Goal: Find specific page/section: Find specific page/section

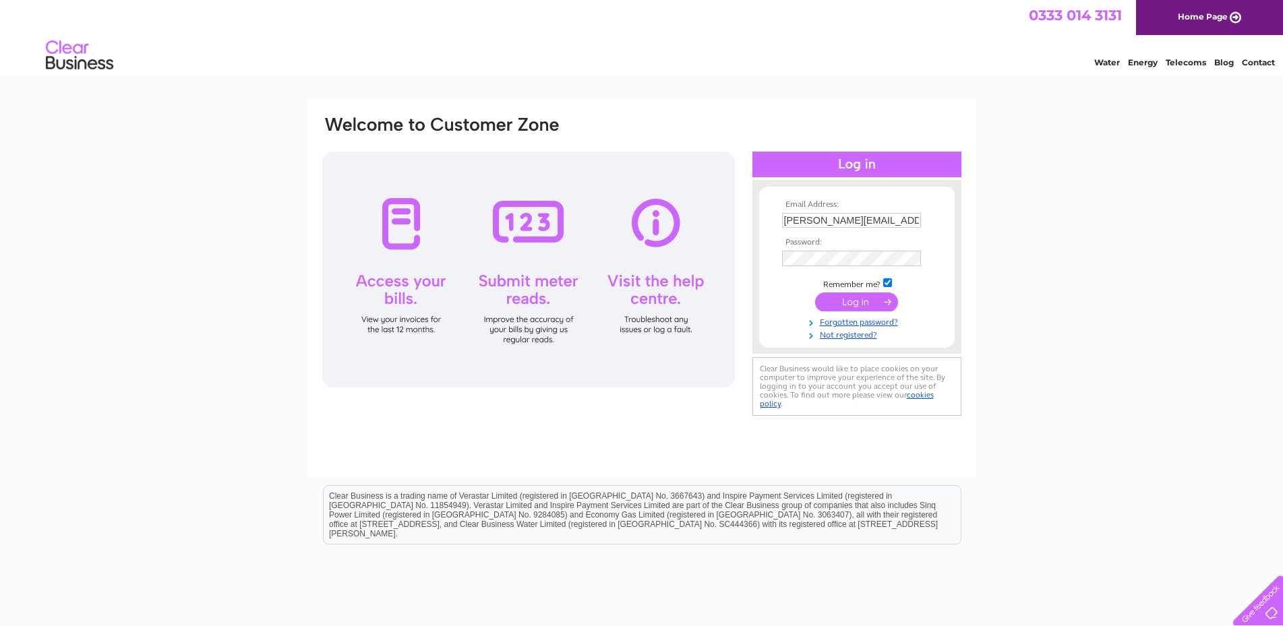
click at [852, 302] on input "submit" at bounding box center [856, 302] width 83 height 19
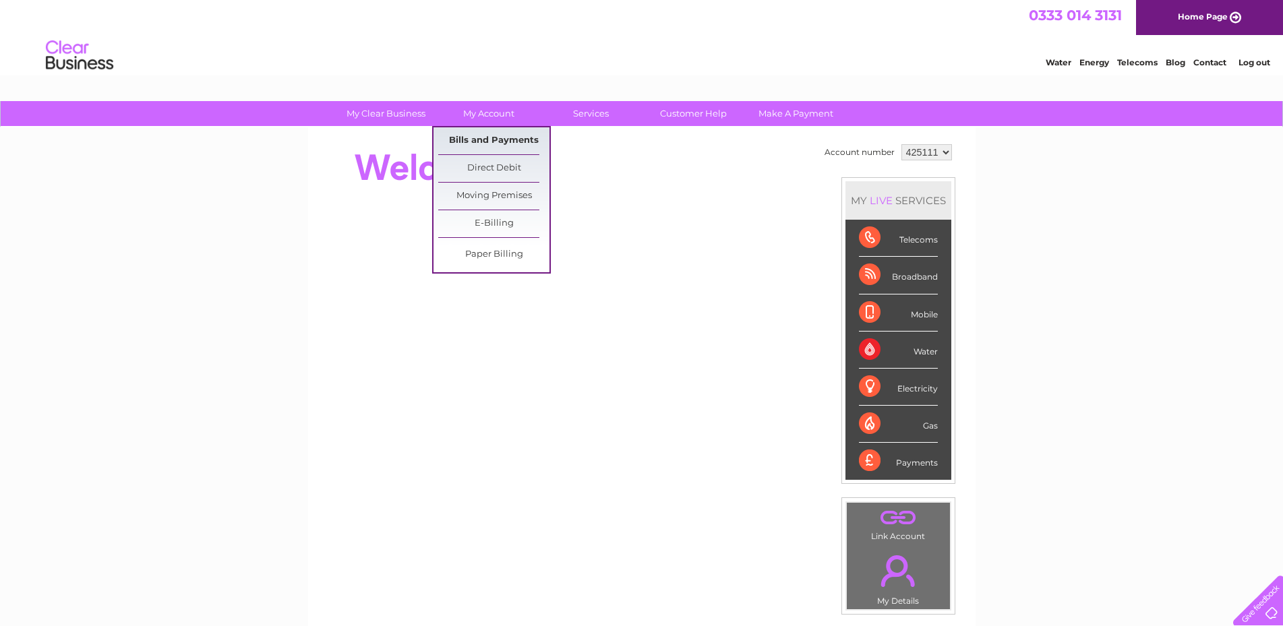
click at [496, 138] on link "Bills and Payments" at bounding box center [493, 140] width 111 height 27
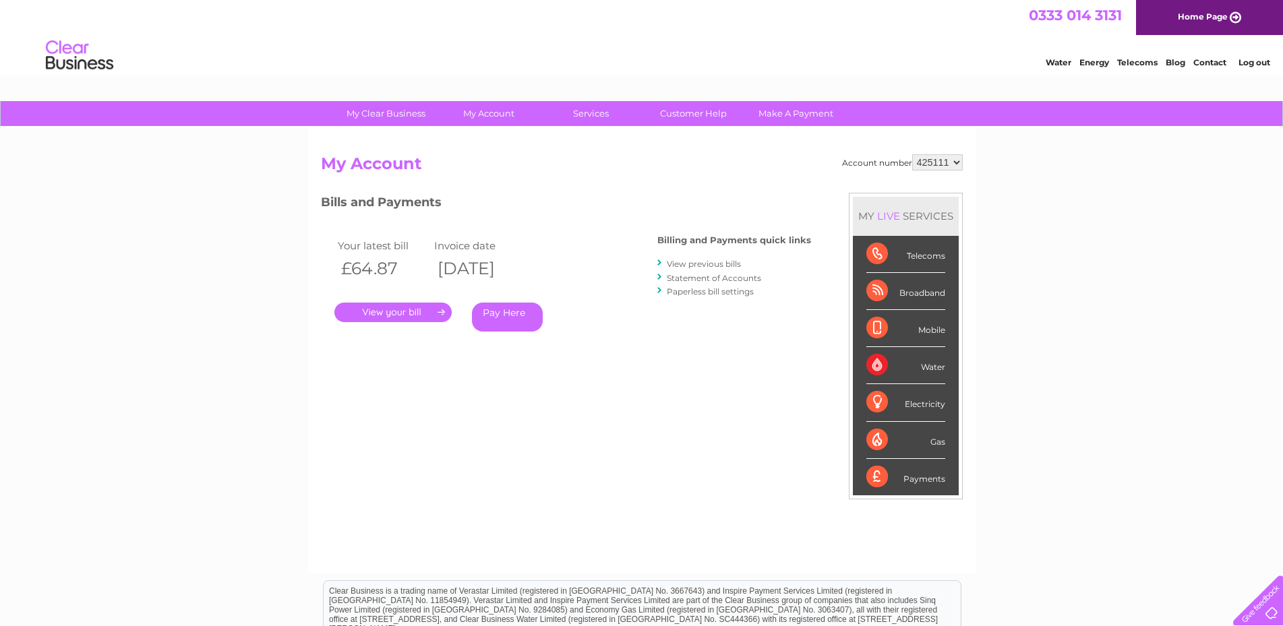
click at [394, 311] on link "." at bounding box center [392, 313] width 117 height 20
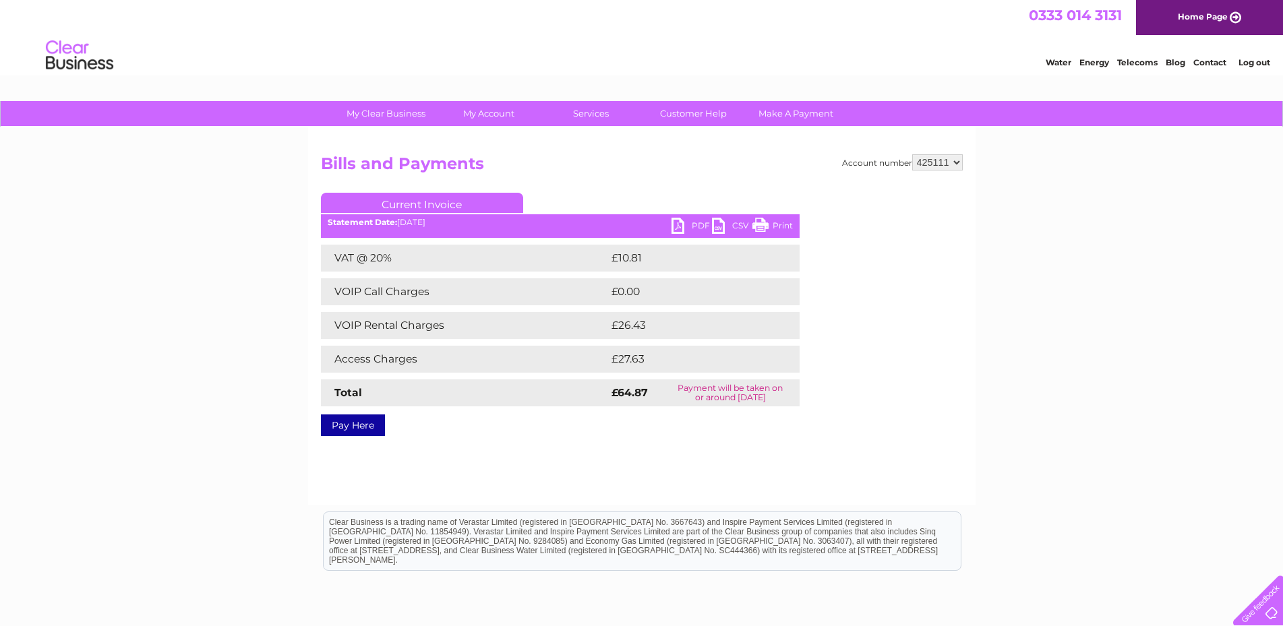
click at [678, 227] on link "PDF" at bounding box center [692, 228] width 40 height 20
